Goal: Find specific page/section: Find specific page/section

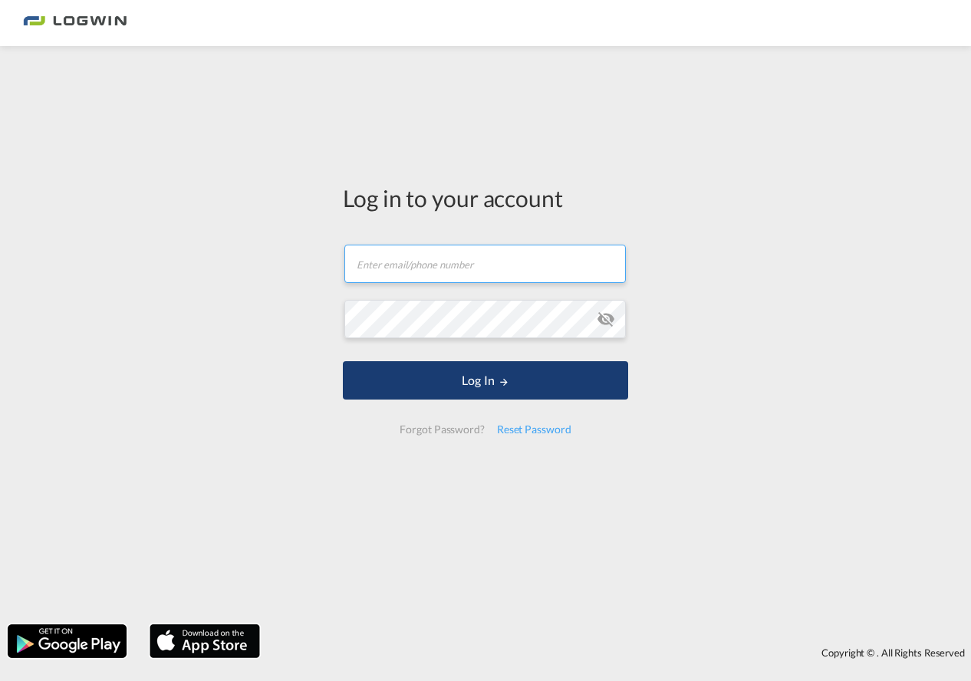
type input "[PERSON_NAME][EMAIL_ADDRESS][PERSON_NAME][DOMAIN_NAME]"
click at [450, 375] on button "Log In" at bounding box center [485, 380] width 285 height 38
